Goal: Task Accomplishment & Management: Manage account settings

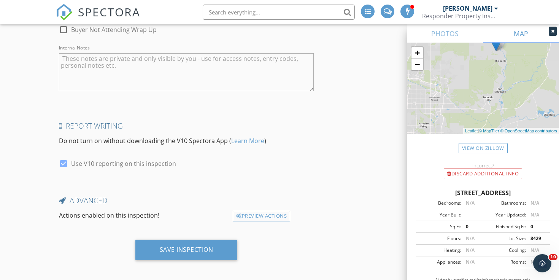
scroll to position [1374, 0]
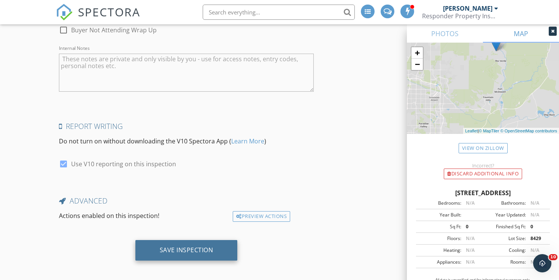
click at [180, 254] on div "Save Inspection" at bounding box center [186, 250] width 102 height 21
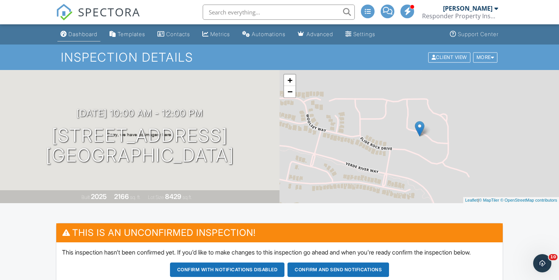
click at [75, 29] on link "Dashboard" at bounding box center [78, 34] width 43 height 14
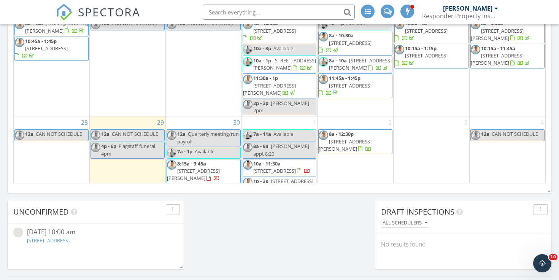
scroll to position [126, 0]
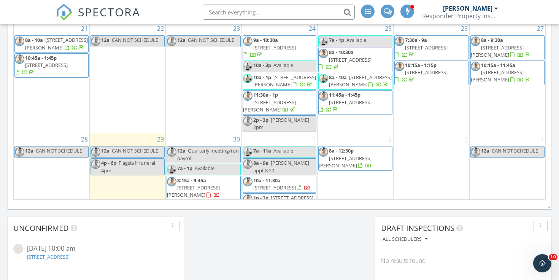
scroll to position [501, 0]
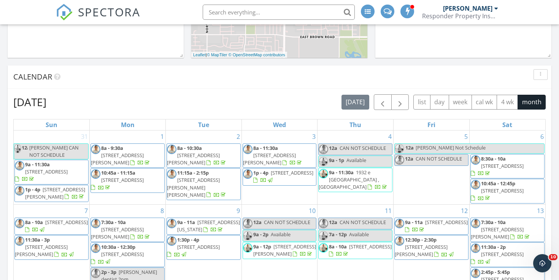
scroll to position [177, 0]
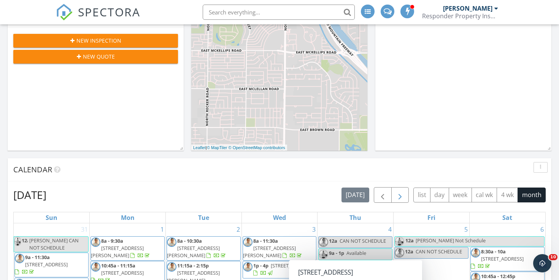
click at [401, 191] on span "button" at bounding box center [400, 195] width 9 height 9
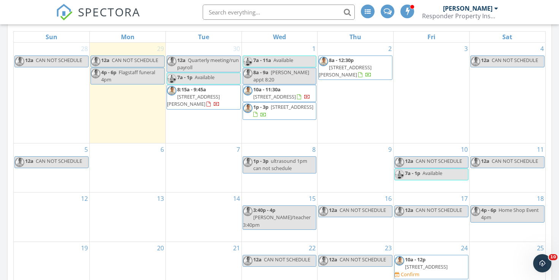
scroll to position [358, 0]
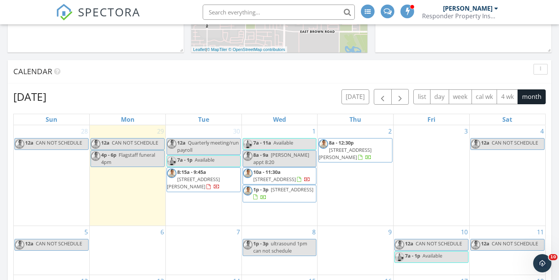
scroll to position [286, 0]
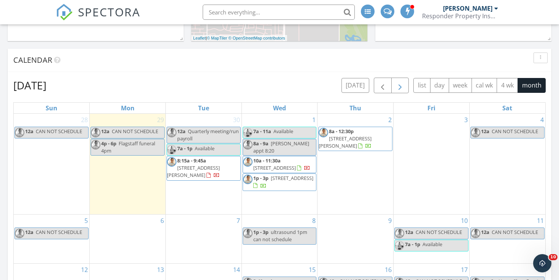
click at [406, 86] on button "button" at bounding box center [401, 86] width 18 height 16
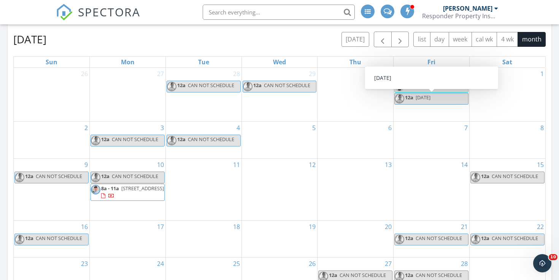
scroll to position [328, 0]
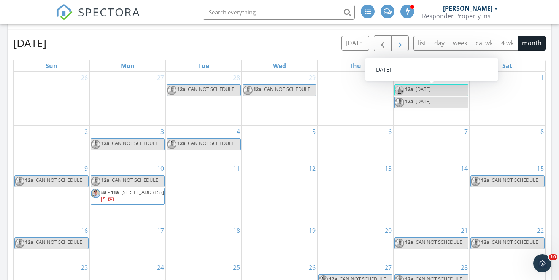
click at [397, 40] on span "button" at bounding box center [400, 43] width 9 height 9
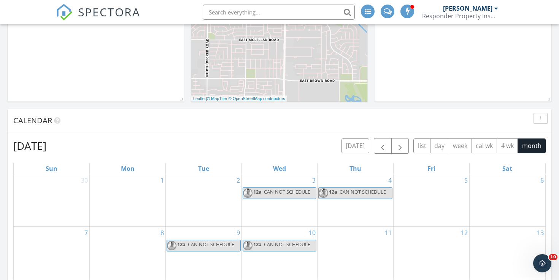
scroll to position [250, 0]
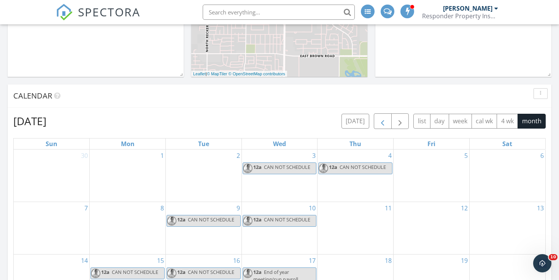
click at [385, 124] on span "button" at bounding box center [382, 121] width 9 height 9
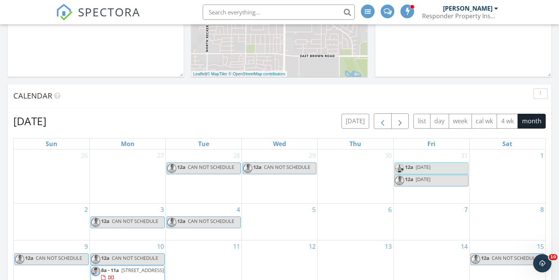
click at [384, 124] on span "button" at bounding box center [382, 121] width 9 height 9
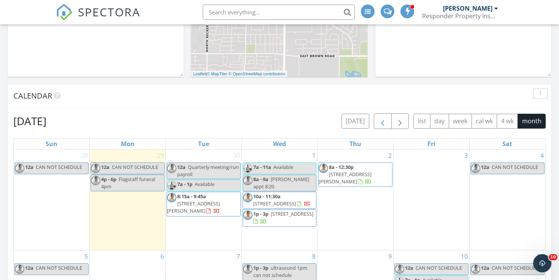
click at [384, 124] on span "button" at bounding box center [382, 121] width 9 height 9
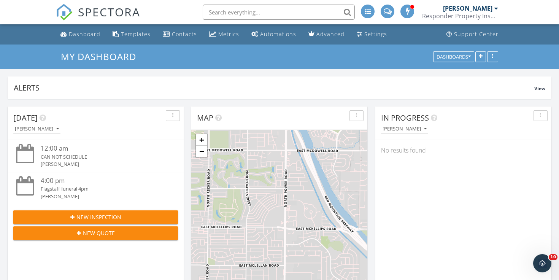
scroll to position [0, 0]
click at [231, 37] on div "Metrics" at bounding box center [228, 33] width 21 height 7
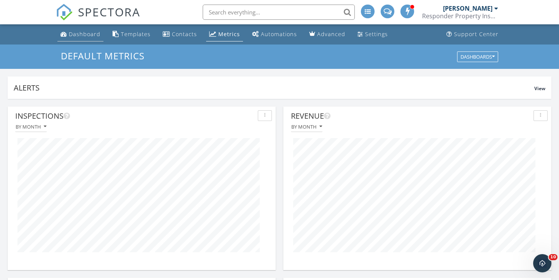
click at [94, 32] on div "Dashboard" at bounding box center [85, 33] width 32 height 7
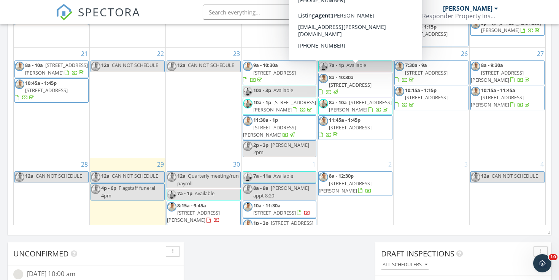
scroll to position [126, 0]
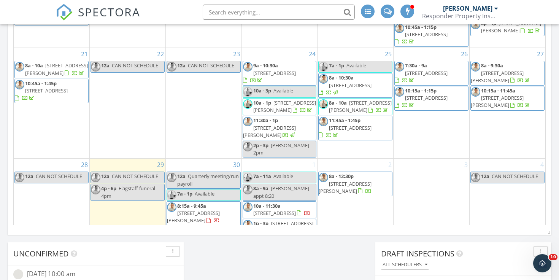
click at [347, 173] on span "8a - 12:30p" at bounding box center [341, 176] width 25 height 7
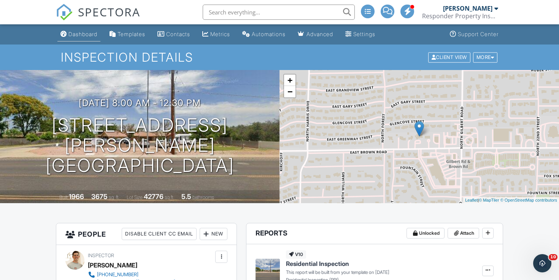
click at [84, 36] on div "Dashboard" at bounding box center [83, 34] width 29 height 6
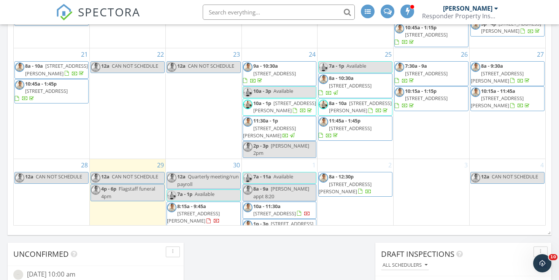
scroll to position [473, 0]
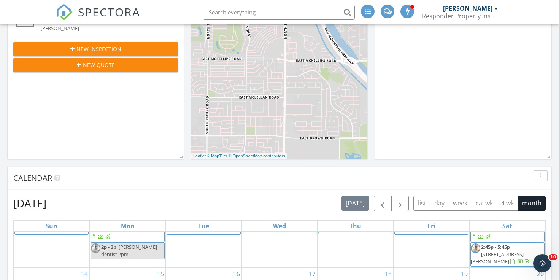
scroll to position [151, 0]
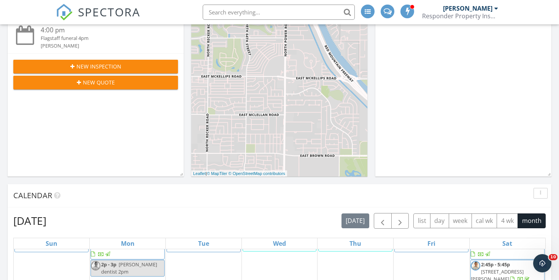
click at [409, 215] on div "[DATE] list day week cal wk 4 wk month" at bounding box center [444, 221] width 204 height 16
click at [407, 221] on button "button" at bounding box center [401, 221] width 18 height 16
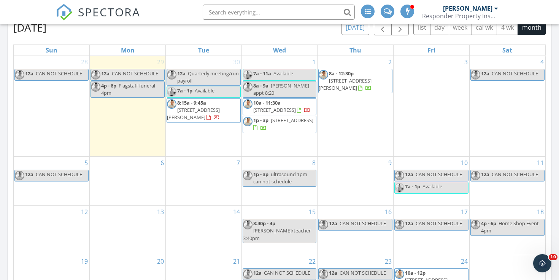
scroll to position [349, 0]
